Goal: Book appointment/travel/reservation

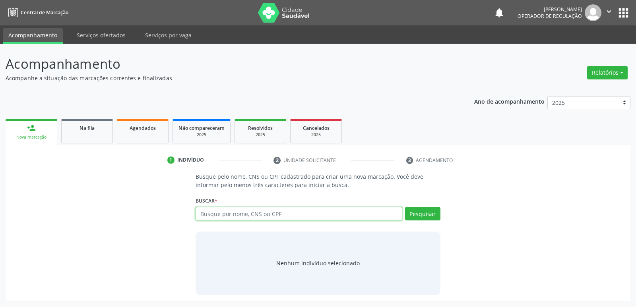
click at [231, 207] on input "text" at bounding box center [298, 214] width 206 height 14
type input "7011104852486680"
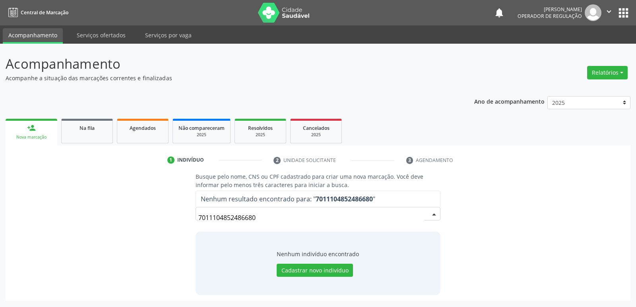
click at [213, 217] on input "7011104852486680" at bounding box center [310, 218] width 225 height 16
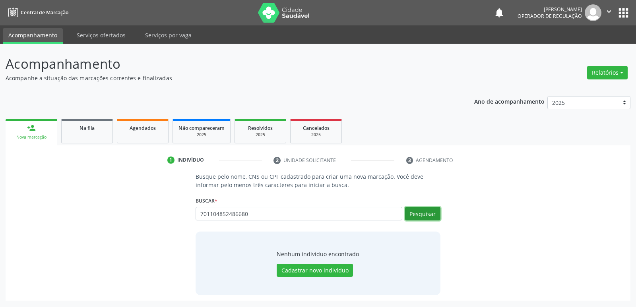
click at [431, 215] on button "Pesquisar" at bounding box center [422, 214] width 35 height 14
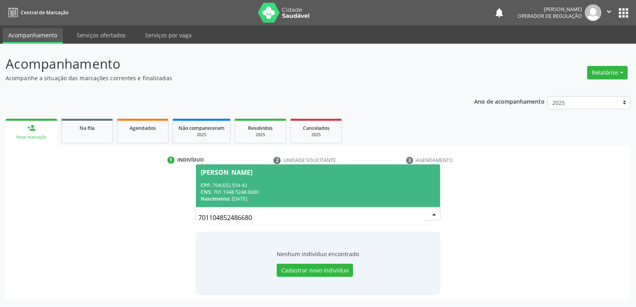
click at [266, 178] on span "[PERSON_NAME] CPF: 704.652.554-42 CNS: 701 1048 5248 6680 Nascimento: [DATE]" at bounding box center [318, 185] width 244 height 43
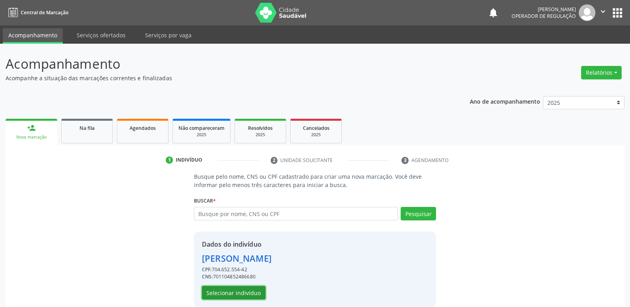
click at [239, 296] on button "Selecionar indivíduo" at bounding box center [234, 293] width 64 height 14
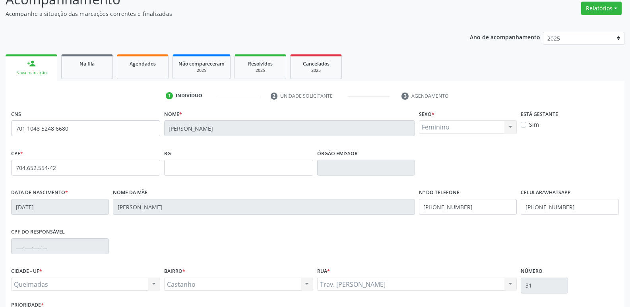
scroll to position [124, 0]
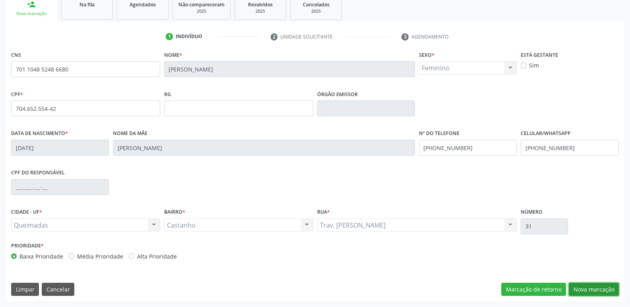
click at [577, 290] on button "Nova marcação" at bounding box center [594, 290] width 50 height 14
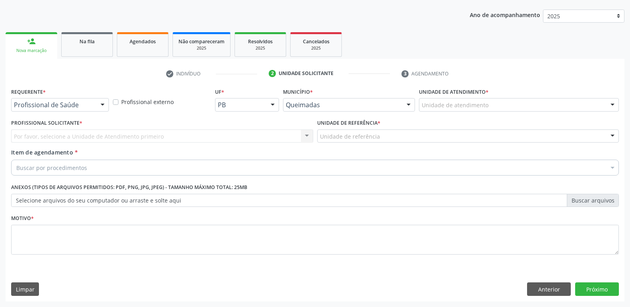
scroll to position [87, 0]
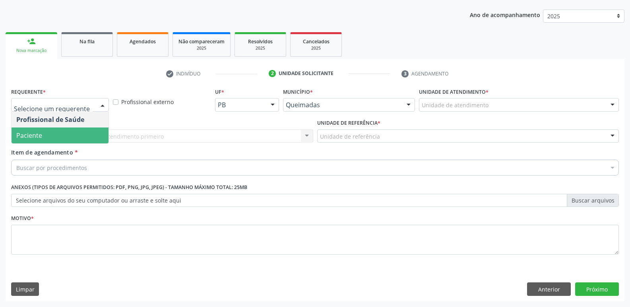
click at [74, 131] on span "Paciente" at bounding box center [60, 136] width 97 height 16
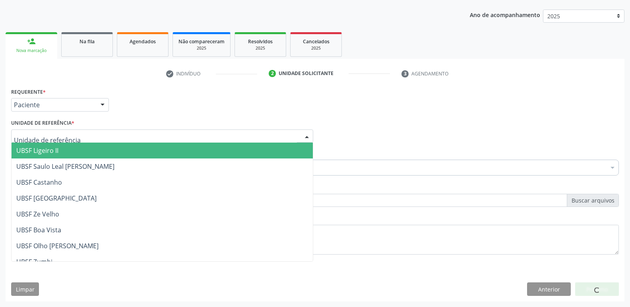
click at [86, 133] on div at bounding box center [162, 137] width 302 height 14
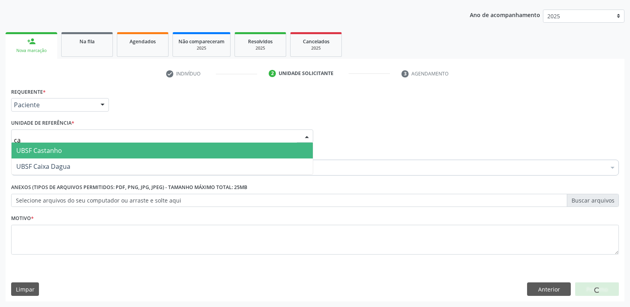
type input "cas"
click at [75, 150] on span "UBSF Castanho" at bounding box center [162, 151] width 301 height 16
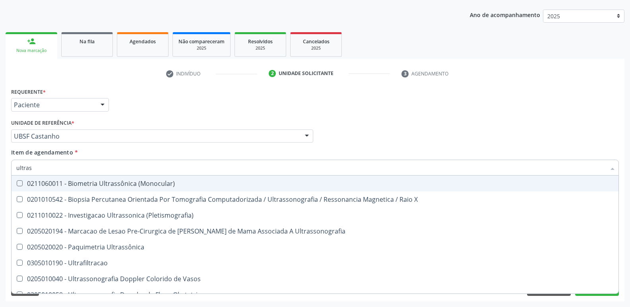
type input "ultrass"
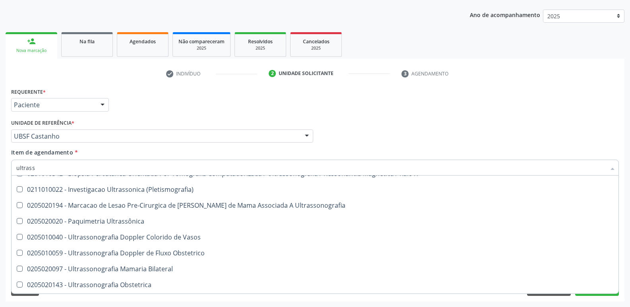
scroll to position [40, 0]
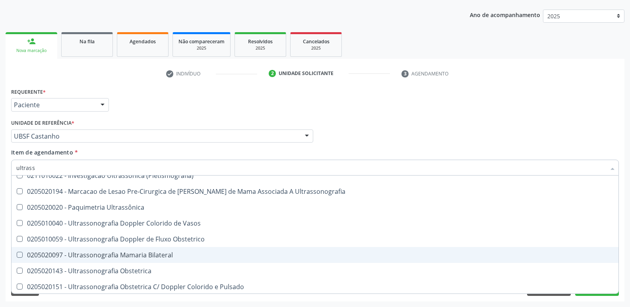
click at [141, 250] on span "0205020097 - Ultrassonografia Mamaria Bilateral" at bounding box center [315, 255] width 607 height 16
checkbox Bilateral "true"
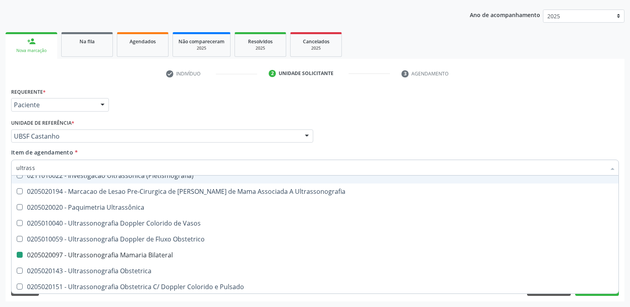
click at [169, 118] on div "Unidade de referência * UBSF Castanho UBSF Ligeiro II UBSF Saulo Leal [PERSON_N…" at bounding box center [162, 129] width 302 height 25
checkbox X "true"
checkbox Bilateral "false"
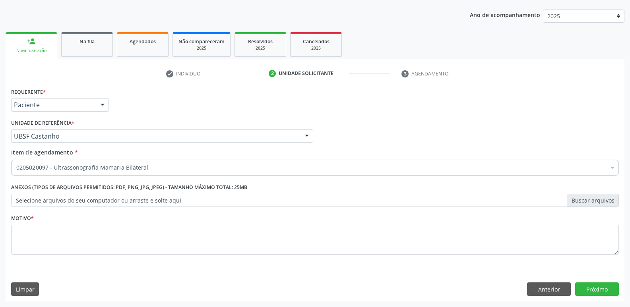
scroll to position [0, 0]
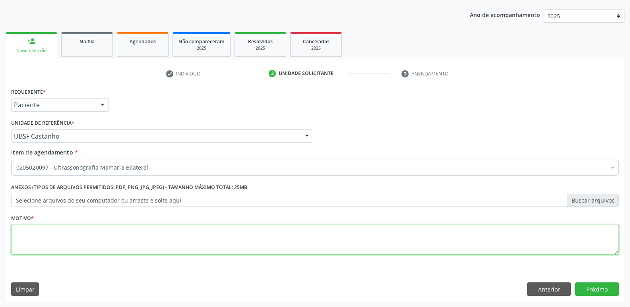
click at [60, 233] on textarea at bounding box center [314, 240] width 607 height 30
paste textarea "avaliação"
type textarea "avaliação"
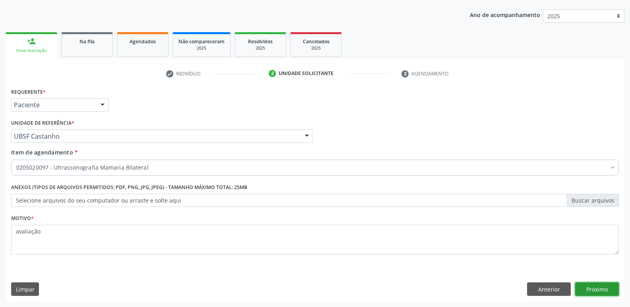
click at [602, 290] on button "Próximo" at bounding box center [597, 289] width 44 height 14
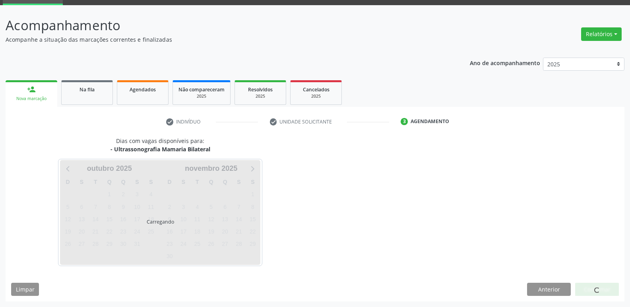
scroll to position [39, 0]
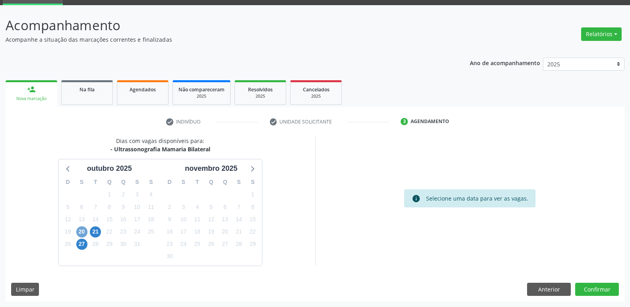
click at [83, 233] on span "20" at bounding box center [81, 231] width 11 height 11
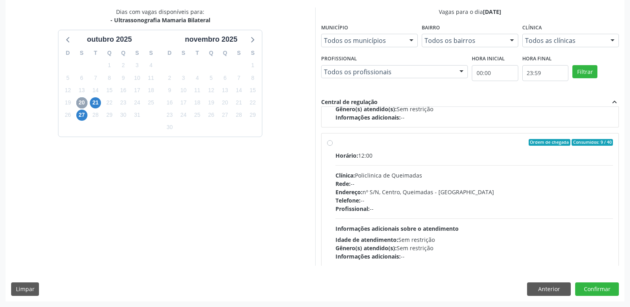
scroll to position [119, 0]
click at [489, 182] on div "Rede: --" at bounding box center [474, 183] width 278 height 8
click at [333, 146] on input "Ordem de chegada Consumidos: 9 / 40 Horário: 12:00 Clínica: Policlinica de Quei…" at bounding box center [330, 142] width 6 height 7
radio input "true"
click at [586, 287] on button "Confirmar" at bounding box center [597, 289] width 44 height 14
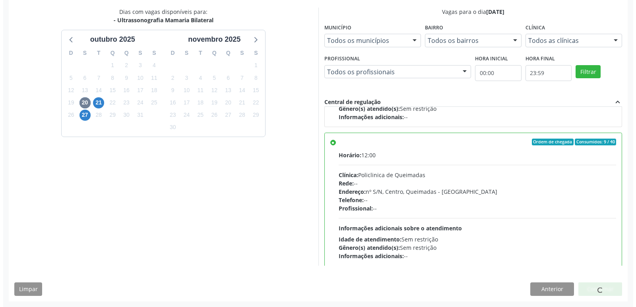
scroll to position [0, 0]
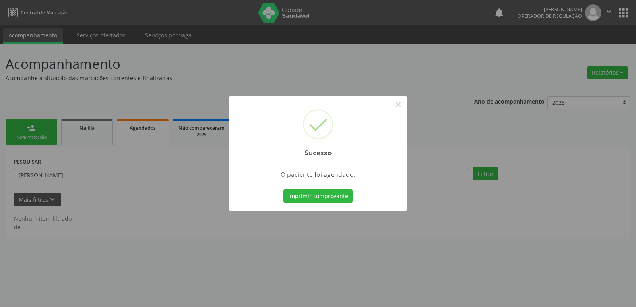
click at [283, 190] on button "Imprimir comprovante" at bounding box center [317, 197] width 69 height 14
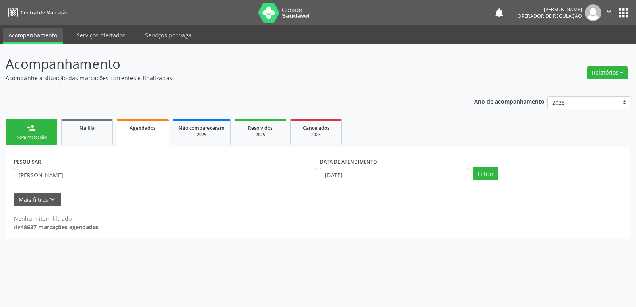
click at [38, 139] on div "Nova marcação" at bounding box center [32, 137] width 40 height 6
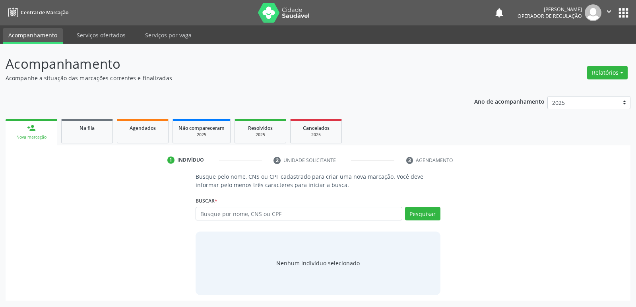
click at [621, 7] on button "apps" at bounding box center [623, 13] width 14 height 14
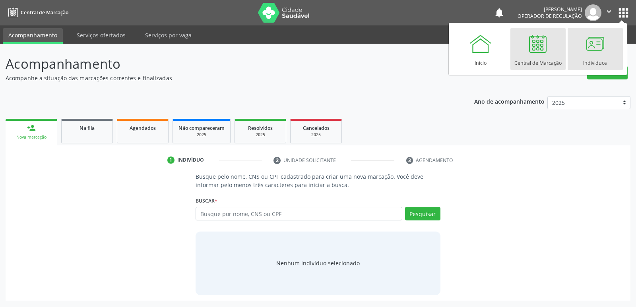
click at [592, 51] on div at bounding box center [595, 44] width 24 height 24
